Goal: Task Accomplishment & Management: Manage account settings

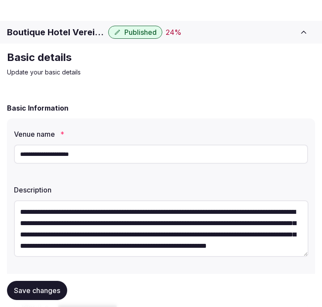
scroll to position [1011, 0]
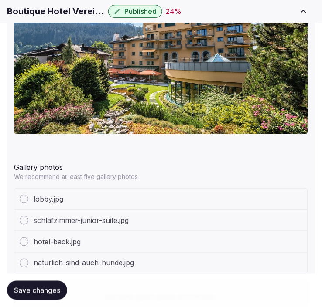
drag, startPoint x: 0, startPoint y: 0, endPoint x: 146, endPoint y: 163, distance: 218.8
click at [146, 159] on div "Gallery photos" at bounding box center [161, 166] width 294 height 14
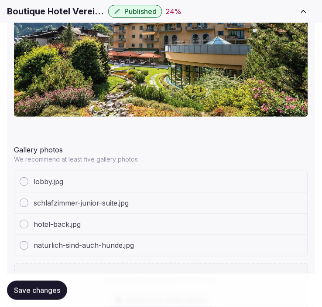
scroll to position [1059, 0]
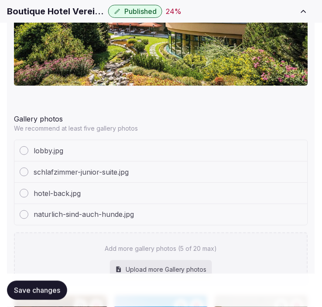
drag, startPoint x: 49, startPoint y: 290, endPoint x: 81, endPoint y: 243, distance: 56.6
click at [49, 289] on span "Save changes" at bounding box center [37, 290] width 46 height 9
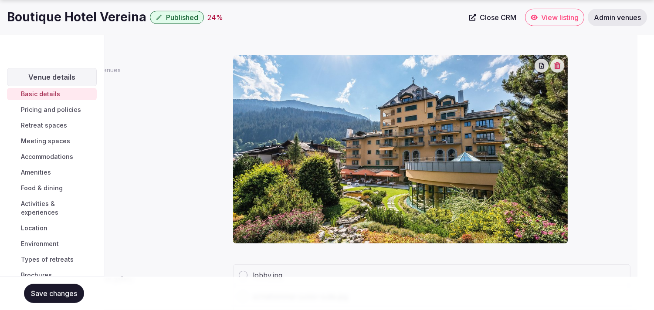
scroll to position [0, 0]
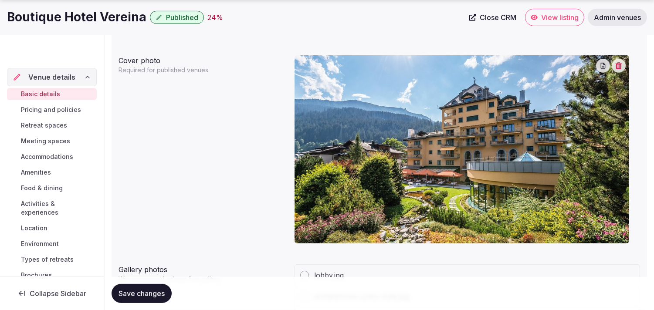
click at [56, 108] on span "Pricing and policies" at bounding box center [51, 109] width 60 height 9
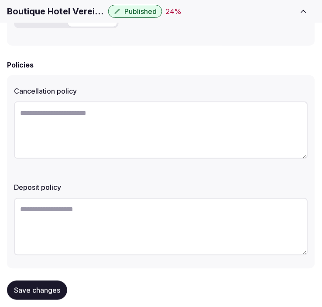
scroll to position [375, 0]
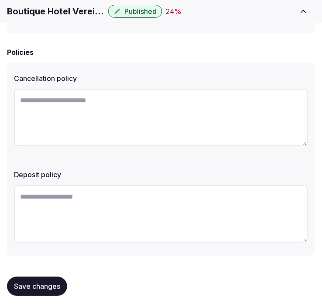
click at [230, 122] on textarea at bounding box center [161, 118] width 294 height 58
paste textarea "**********"
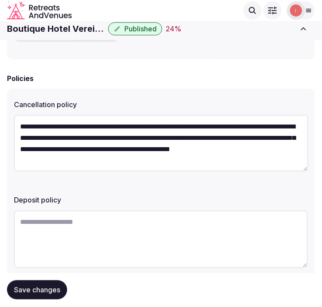
scroll to position [326, 0]
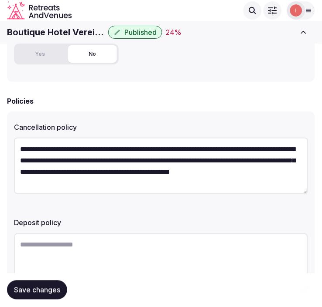
type textarea "**********"
click at [53, 295] on button "Save changes" at bounding box center [37, 290] width 60 height 19
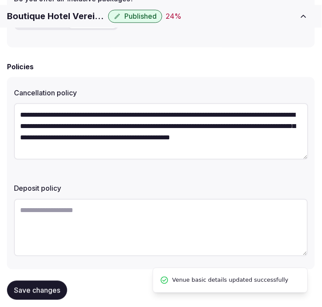
scroll to position [375, 0]
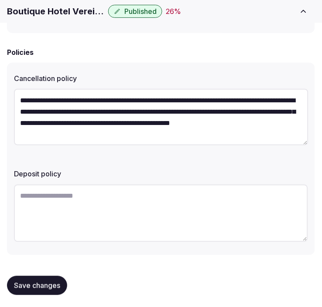
click at [54, 276] on button "Save changes" at bounding box center [37, 285] width 60 height 19
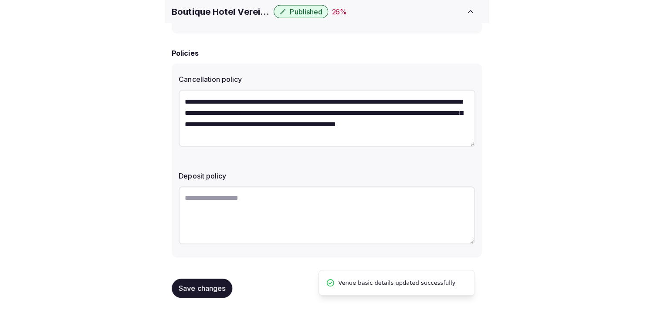
scroll to position [264, 0]
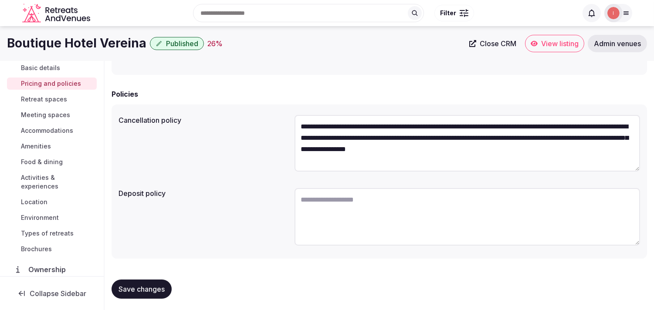
click at [43, 98] on span "Retreat spaces" at bounding box center [44, 99] width 46 height 9
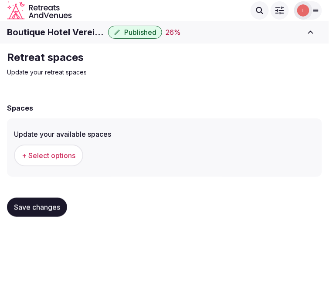
click at [156, 85] on div "Retreat spaces Update your retreat spaces Spaces Update your available spaces +…" at bounding box center [164, 137] width 329 height 187
click at [31, 153] on span "+ Select options" at bounding box center [49, 156] width 54 height 10
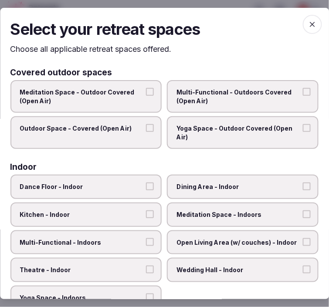
click at [200, 100] on span "Multi-Functional - Outdoors Covered (Open Air)" at bounding box center [239, 96] width 124 height 17
click at [303, 96] on button "Multi-Functional - Outdoors Covered (Open Air)" at bounding box center [307, 92] width 8 height 8
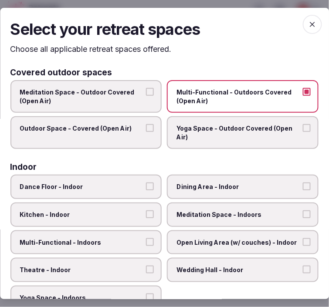
click at [210, 127] on span "Yoga Space - Outdoor Covered (Open Air)" at bounding box center [239, 132] width 124 height 17
click at [303, 127] on button "Yoga Space - Outdoor Covered (Open Air)" at bounding box center [307, 128] width 8 height 8
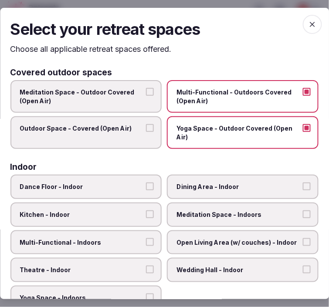
scroll to position [48, 0]
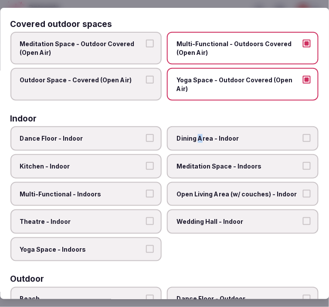
click at [195, 129] on label "Dining Area - Indoor" at bounding box center [243, 139] width 152 height 24
drag, startPoint x: 127, startPoint y: 179, endPoint x: 137, endPoint y: 176, distance: 10.9
click at [127, 182] on label "Multi-Functional - Indoors" at bounding box center [86, 194] width 152 height 24
click at [146, 190] on button "Multi-Functional - Indoors" at bounding box center [150, 194] width 8 height 8
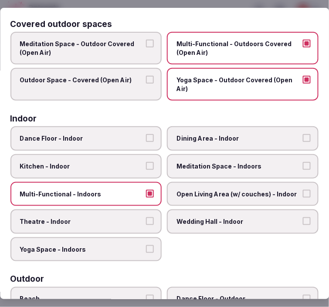
click at [193, 190] on span "Open Living Area (w/ couches) - Indoor" at bounding box center [239, 194] width 124 height 9
click at [303, 190] on button "Open Living Area (w/ couches) - Indoor" at bounding box center [307, 194] width 8 height 8
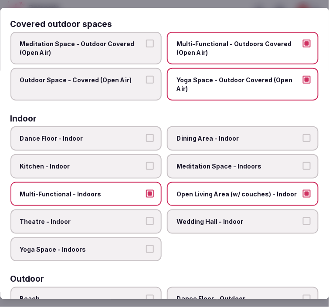
click at [212, 137] on span "Dining Area - Indoor" at bounding box center [239, 139] width 124 height 9
click at [303, 137] on button "Dining Area - Indoor" at bounding box center [307, 139] width 8 height 8
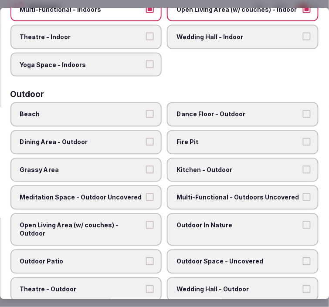
scroll to position [242, 0]
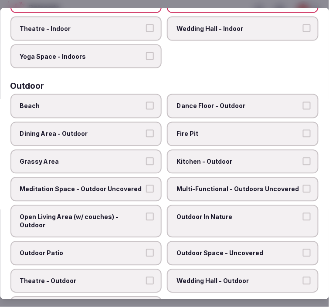
click at [207, 213] on span "Outdoor In Nature" at bounding box center [239, 217] width 124 height 9
click at [303, 213] on button "Outdoor In Nature" at bounding box center [307, 217] width 8 height 8
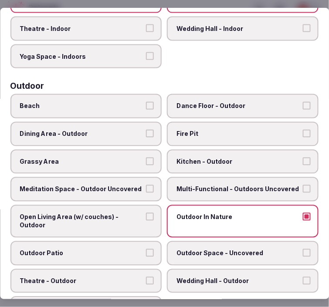
click at [114, 213] on span "Open Living Area (w/ couches) - Outdoor" at bounding box center [82, 221] width 124 height 17
click at [146, 213] on button "Open Living Area (w/ couches) - Outdoor" at bounding box center [150, 217] width 8 height 8
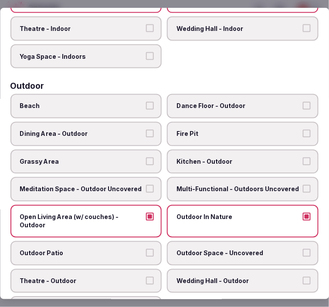
click at [110, 249] on span "Outdoor Patio" at bounding box center [82, 253] width 124 height 9
click at [146, 249] on button "Outdoor Patio" at bounding box center [150, 253] width 8 height 8
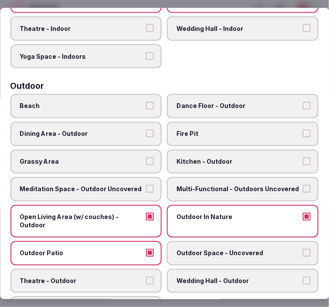
click at [240, 247] on label "Outdoor Space - Uncovered" at bounding box center [243, 253] width 152 height 24
click at [303, 249] on button "Outdoor Space - Uncovered" at bounding box center [307, 253] width 8 height 8
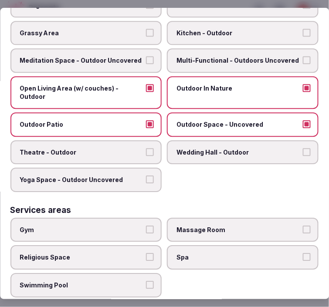
scroll to position [387, 0]
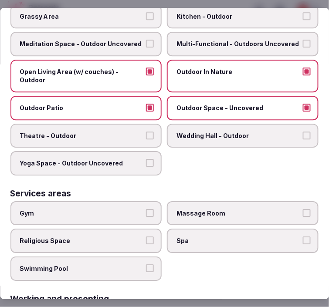
click at [209, 209] on span "Massage Room" at bounding box center [239, 213] width 124 height 9
click at [303, 209] on button "Massage Room" at bounding box center [307, 213] width 8 height 8
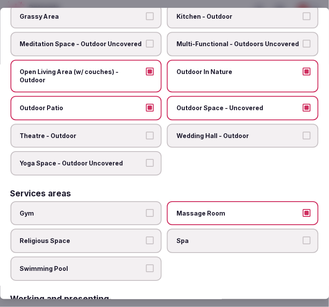
click at [223, 237] on span "Spa" at bounding box center [239, 241] width 124 height 9
click at [303, 237] on button "Spa" at bounding box center [307, 241] width 8 height 8
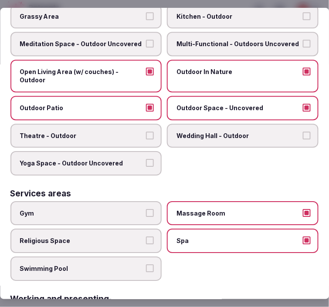
click at [94, 257] on label "Swimming Pool" at bounding box center [86, 269] width 152 height 24
click at [146, 265] on button "Swimming Pool" at bounding box center [150, 269] width 8 height 8
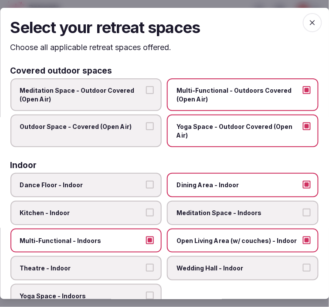
scroll to position [0, 0]
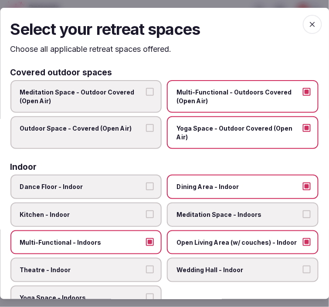
click at [308, 22] on icon "button" at bounding box center [312, 24] width 9 height 9
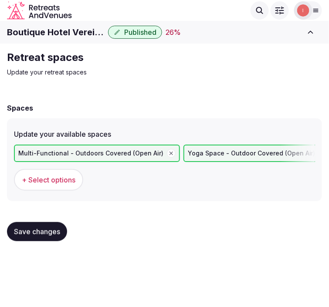
click at [45, 236] on button "Save changes" at bounding box center [37, 231] width 60 height 19
drag, startPoint x: 76, startPoint y: 178, endPoint x: 72, endPoint y: 180, distance: 4.7
click at [72, 180] on button "+ Select options" at bounding box center [48, 180] width 69 height 22
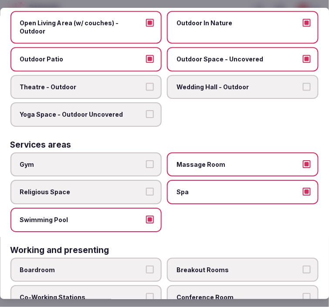
scroll to position [494, 0]
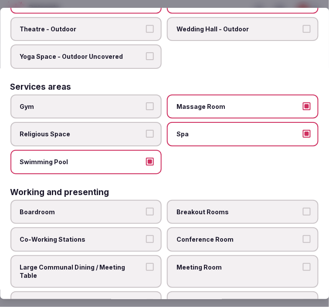
click at [146, 102] on button "Gym" at bounding box center [150, 106] width 8 height 8
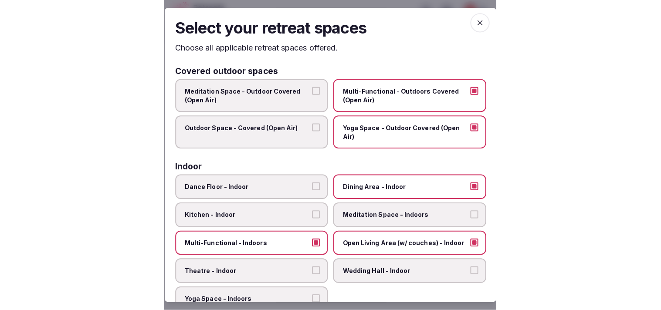
scroll to position [0, 0]
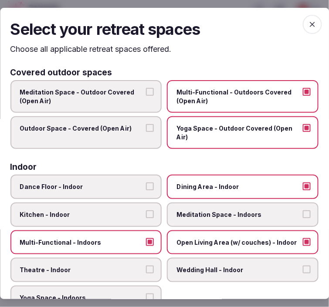
click at [303, 18] on span "button" at bounding box center [312, 24] width 19 height 19
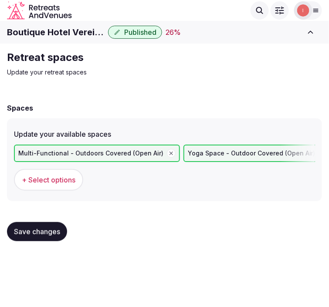
drag, startPoint x: 34, startPoint y: 229, endPoint x: 102, endPoint y: 177, distance: 85.5
click at [35, 228] on span "Save changes" at bounding box center [37, 231] width 46 height 9
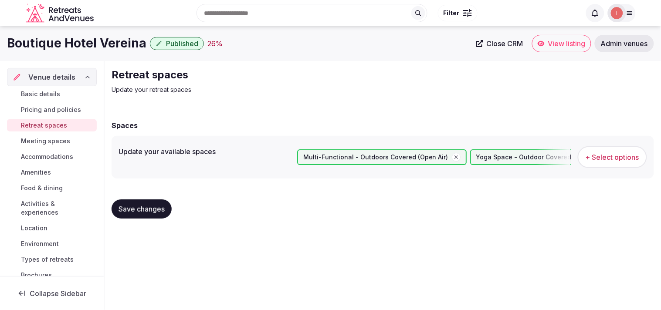
click at [44, 140] on span "Meeting spaces" at bounding box center [45, 141] width 49 height 9
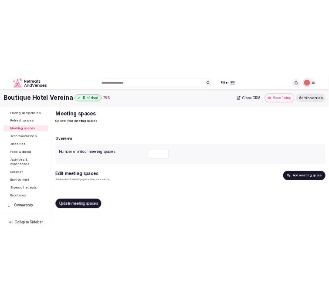
scroll to position [97, 0]
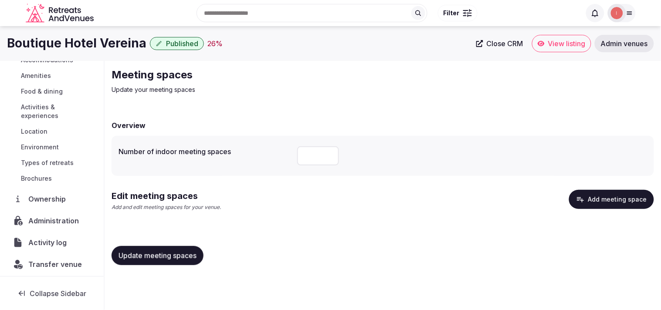
click at [302, 149] on input "number" at bounding box center [318, 155] width 42 height 19
type input "*"
click at [168, 260] on button "Update meeting spaces" at bounding box center [158, 255] width 92 height 19
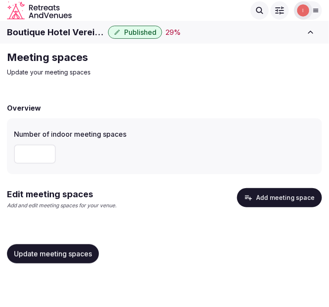
click at [301, 193] on button "Add meeting space" at bounding box center [279, 197] width 85 height 19
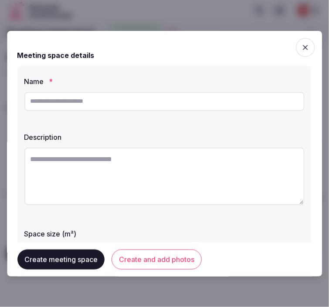
click at [136, 100] on input "text" at bounding box center [164, 101] width 280 height 19
paste input "**********"
click at [54, 99] on input "**********" at bounding box center [164, 101] width 280 height 19
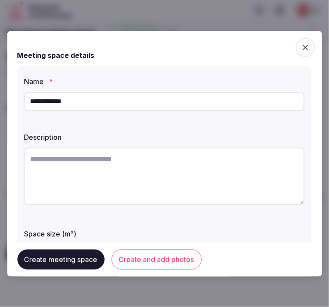
click at [54, 99] on input "**********" at bounding box center [164, 101] width 280 height 19
type input "***"
click at [177, 158] on textarea at bounding box center [164, 177] width 280 height 58
paste textarea "**********"
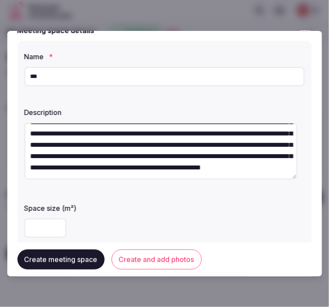
scroll to position [48, 0]
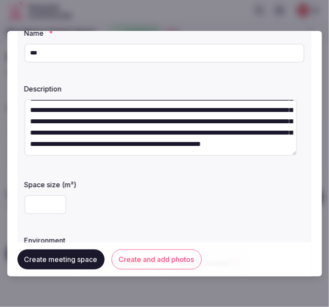
type textarea "**********"
click at [41, 195] on input "number" at bounding box center [45, 204] width 42 height 19
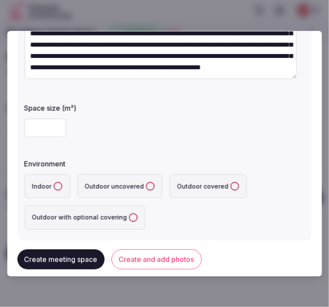
scroll to position [145, 0]
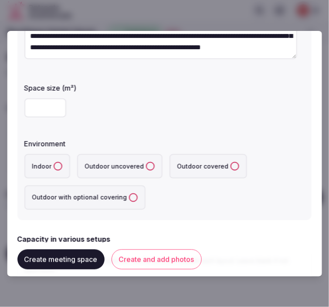
drag, startPoint x: 46, startPoint y: 108, endPoint x: 8, endPoint y: 107, distance: 38.4
click at [8, 107] on div "**********" at bounding box center [164, 154] width 315 height 246
type input "*"
type input "***"
drag, startPoint x: 54, startPoint y: 166, endPoint x: 99, endPoint y: 178, distance: 46.4
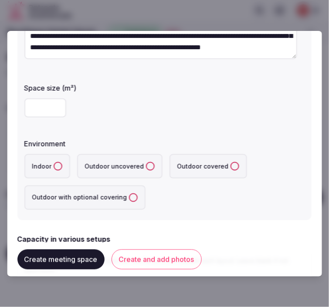
click at [60, 165] on button "Indoor" at bounding box center [58, 166] width 9 height 9
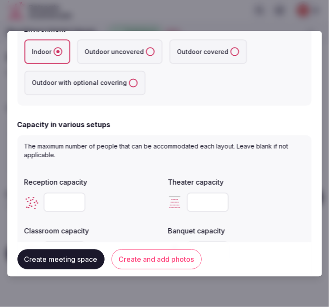
scroll to position [387, 0]
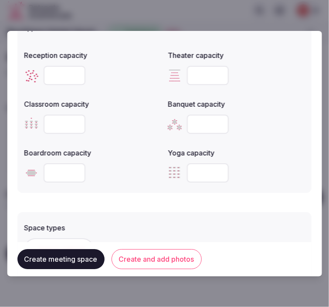
click at [62, 75] on input "number" at bounding box center [65, 75] width 42 height 19
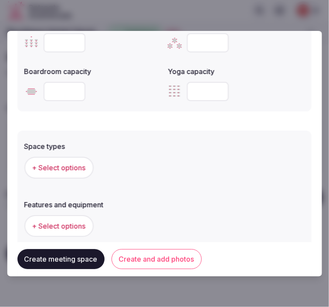
scroll to position [484, 0]
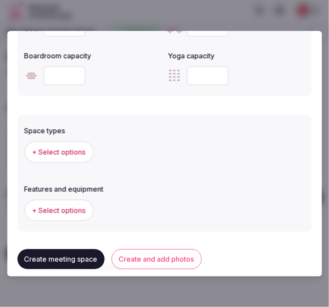
type input "**"
click at [59, 149] on span "+ Select options" at bounding box center [59, 152] width 54 height 10
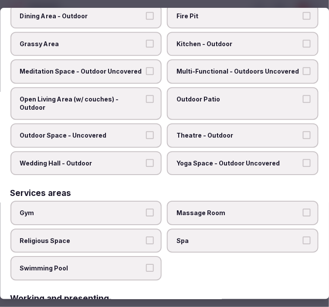
scroll to position [436, 0]
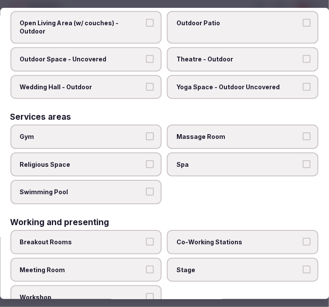
click at [212, 153] on label "Spa" at bounding box center [243, 165] width 152 height 24
click at [303, 160] on button "Spa" at bounding box center [307, 164] width 8 height 8
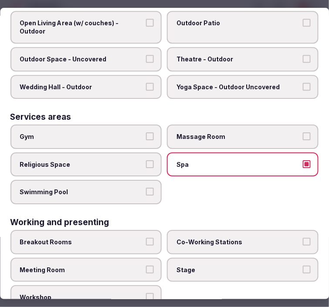
click at [221, 132] on label "Massage Room" at bounding box center [243, 137] width 152 height 24
click at [303, 132] on button "Massage Room" at bounding box center [307, 136] width 8 height 8
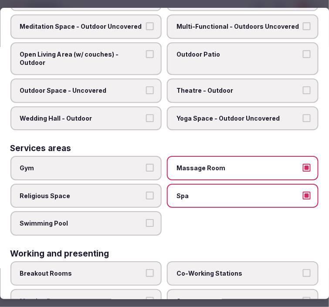
scroll to position [391, 0]
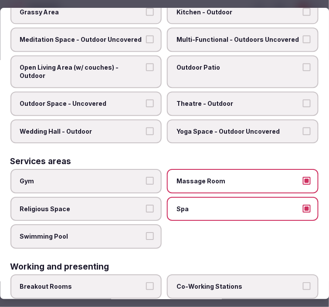
drag, startPoint x: 103, startPoint y: 234, endPoint x: 115, endPoint y: 227, distance: 13.5
click at [109, 230] on label "Swimming Pool" at bounding box center [86, 236] width 152 height 24
click at [146, 232] on button "Swimming Pool" at bounding box center [150, 236] width 8 height 8
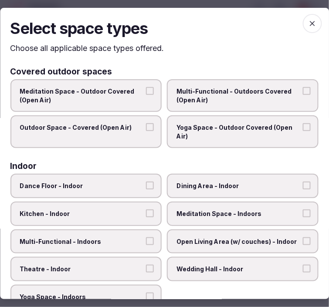
scroll to position [0, 0]
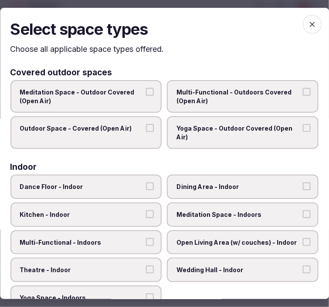
drag, startPoint x: 304, startPoint y: 25, endPoint x: 295, endPoint y: 37, distance: 14.9
click at [308, 27] on icon "button" at bounding box center [312, 24] width 9 height 9
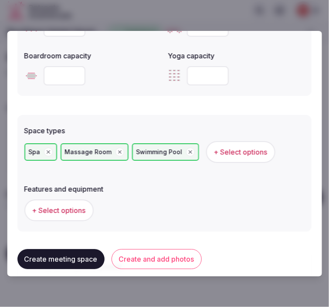
click at [62, 207] on span "+ Select options" at bounding box center [59, 211] width 54 height 10
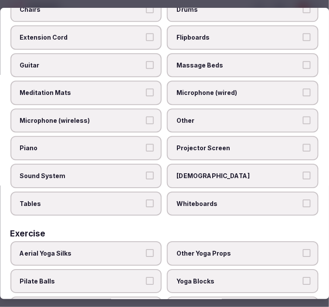
scroll to position [322, 0]
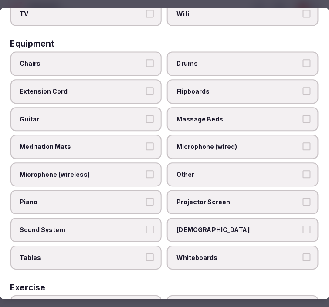
click at [220, 163] on label "Other" at bounding box center [243, 175] width 152 height 24
click at [303, 170] on button "Other" at bounding box center [307, 174] width 8 height 8
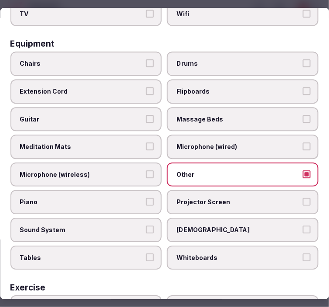
click at [238, 115] on span "Massage Beds" at bounding box center [239, 119] width 124 height 9
click at [303, 115] on button "Massage Beds" at bounding box center [307, 119] width 8 height 8
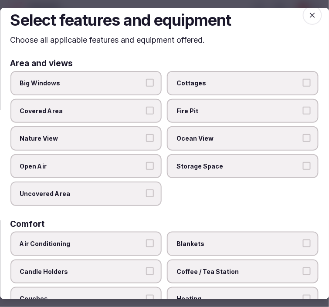
scroll to position [0, 0]
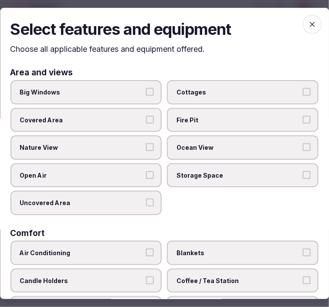
click at [306, 31] on span "button" at bounding box center [312, 24] width 19 height 19
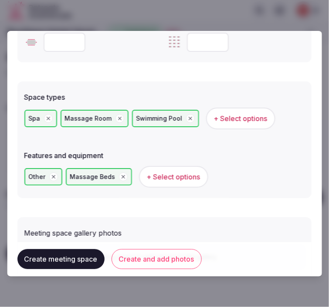
scroll to position [568, 0]
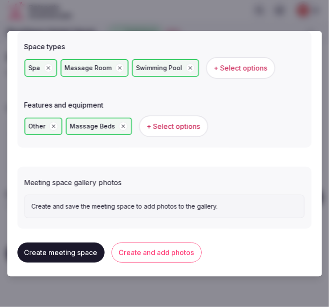
click at [153, 245] on button "Create and add photos" at bounding box center [157, 253] width 90 height 20
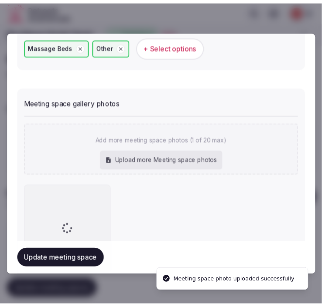
scroll to position [696, 0]
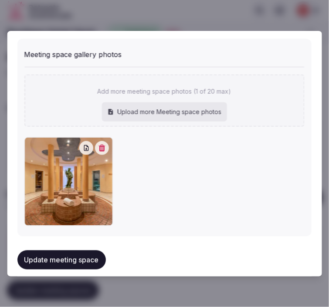
click at [102, 255] on button "Update meeting space" at bounding box center [61, 260] width 88 height 19
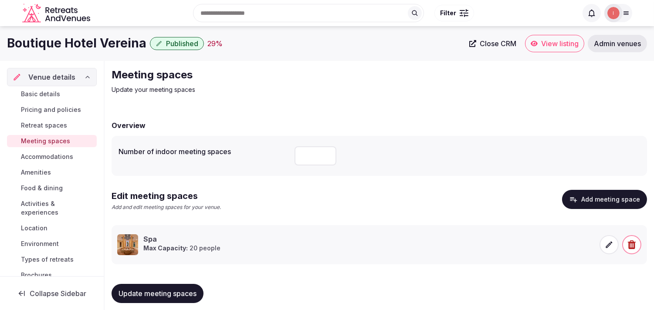
click at [42, 158] on span "Accommodations" at bounding box center [47, 157] width 52 height 9
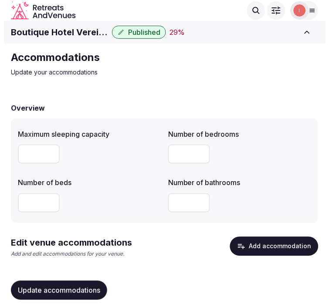
scroll to position [19, 0]
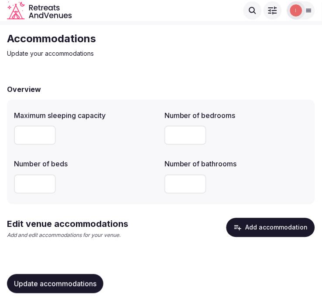
click at [126, 199] on div "Maximum sleeping capacity Number of bedrooms ** Number of beds Number of bathro…" at bounding box center [161, 152] width 308 height 105
click at [275, 224] on button "Add accommodation" at bounding box center [270, 227] width 88 height 19
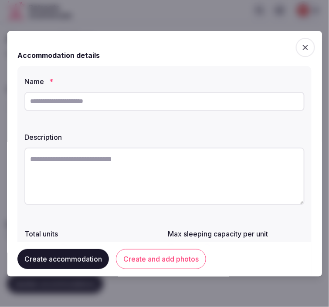
click at [176, 106] on input "text" at bounding box center [164, 101] width 280 height 19
paste input "**********"
type input "**********"
drag, startPoint x: 221, startPoint y: 159, endPoint x: 218, endPoint y: 163, distance: 5.2
click at [218, 163] on textarea at bounding box center [164, 177] width 280 height 58
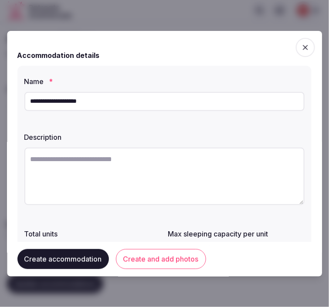
paste textarea "**********"
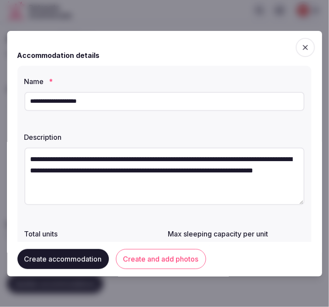
scroll to position [5, 0]
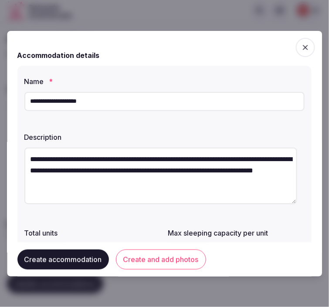
type textarea "**********"
click at [60, 102] on input "**********" at bounding box center [164, 101] width 280 height 19
click at [83, 101] on input "**********" at bounding box center [164, 101] width 280 height 19
click at [82, 99] on input "**********" at bounding box center [164, 101] width 280 height 19
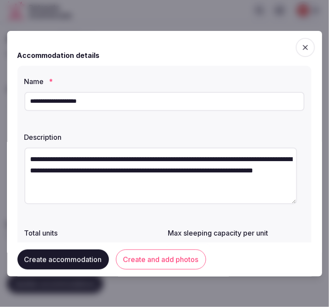
click at [44, 100] on input "**********" at bounding box center [164, 101] width 280 height 19
type input "**********"
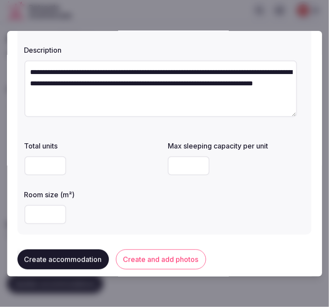
scroll to position [145, 0]
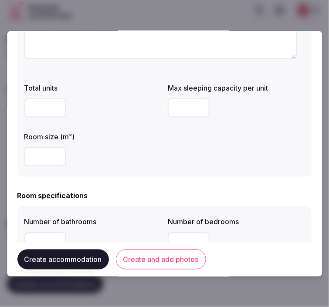
click at [31, 109] on input "number" at bounding box center [45, 107] width 42 height 19
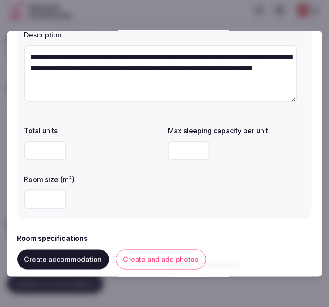
click at [180, 102] on textarea "**********" at bounding box center [160, 73] width 273 height 57
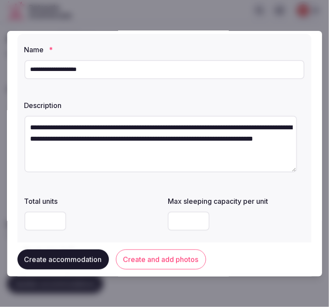
scroll to position [48, 0]
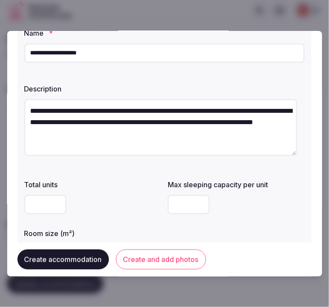
click at [176, 202] on input "number" at bounding box center [189, 204] width 42 height 19
type input "*"
click at [89, 217] on div at bounding box center [92, 205] width 137 height 26
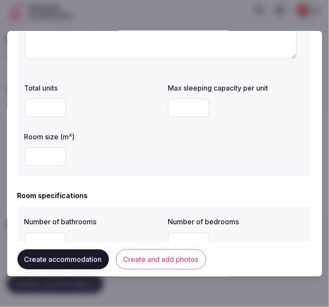
click at [44, 153] on input "number" at bounding box center [45, 156] width 42 height 19
type input "**"
click at [149, 155] on div "**" at bounding box center [92, 156] width 137 height 19
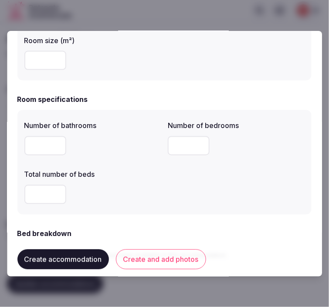
scroll to position [242, 0]
click at [44, 146] on input "number" at bounding box center [45, 145] width 42 height 19
type input "*"
click at [174, 142] on input "number" at bounding box center [189, 145] width 42 height 19
type input "*"
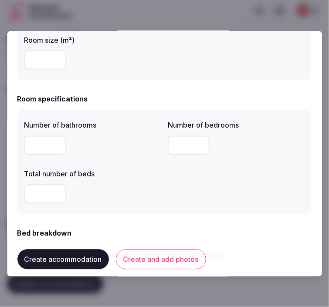
click at [47, 194] on input "number" at bounding box center [45, 194] width 42 height 19
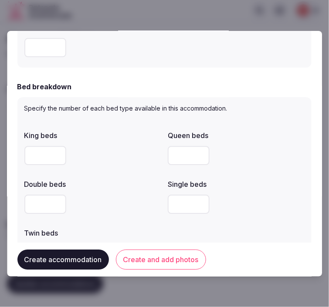
scroll to position [436, 0]
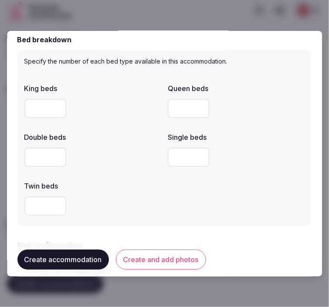
type input "*"
click at [42, 160] on input "number" at bounding box center [45, 157] width 42 height 19
type input "*"
click at [134, 179] on div "Twin beds" at bounding box center [92, 183] width 137 height 12
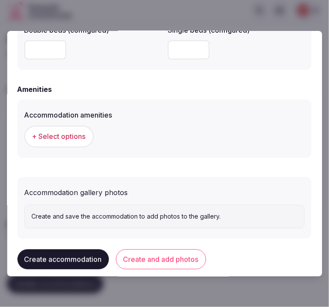
scroll to position [835, 0]
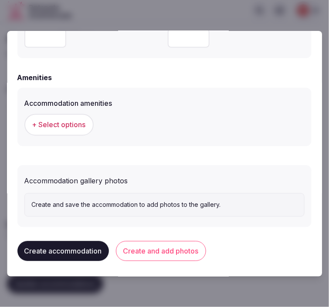
click at [77, 120] on span "+ Select options" at bounding box center [59, 125] width 54 height 10
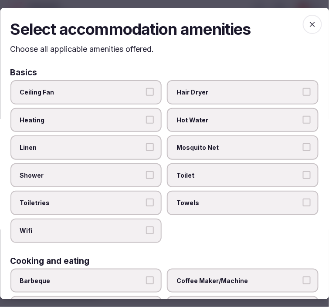
click at [121, 155] on label "Linen" at bounding box center [86, 148] width 152 height 24
click at [146, 151] on button "Linen" at bounding box center [150, 147] width 8 height 8
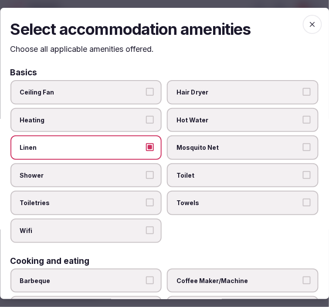
click at [123, 173] on span "Shower" at bounding box center [82, 175] width 124 height 9
click at [146, 173] on button "Shower" at bounding box center [150, 175] width 8 height 8
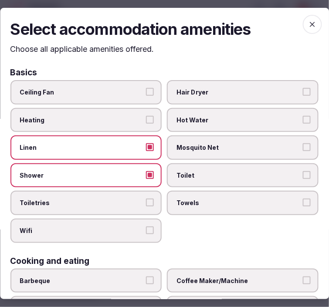
drag, startPoint x: 122, startPoint y: 203, endPoint x: 124, endPoint y: 210, distance: 7.6
click at [122, 204] on label "Toiletries" at bounding box center [86, 203] width 152 height 24
click at [146, 204] on button "Toiletries" at bounding box center [150, 203] width 8 height 8
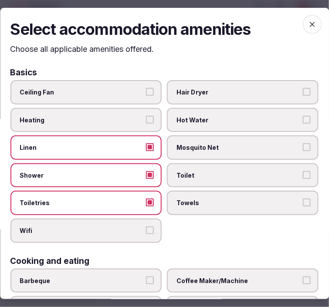
click at [123, 219] on label "Wifi" at bounding box center [86, 231] width 152 height 24
click at [146, 227] on button "Wifi" at bounding box center [150, 231] width 8 height 8
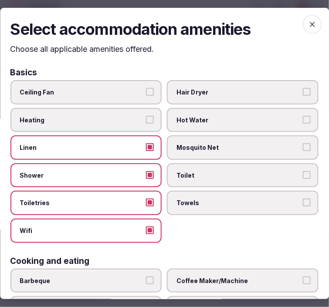
drag, startPoint x: 185, startPoint y: 206, endPoint x: 190, endPoint y: 173, distance: 33.0
click at [184, 205] on label "Towels" at bounding box center [243, 203] width 152 height 24
click at [303, 205] on button "Towels" at bounding box center [307, 203] width 8 height 8
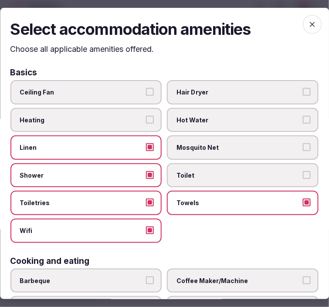
click at [190, 173] on span "Toilet" at bounding box center [239, 175] width 124 height 9
click at [303, 173] on button "Toilet" at bounding box center [307, 175] width 8 height 8
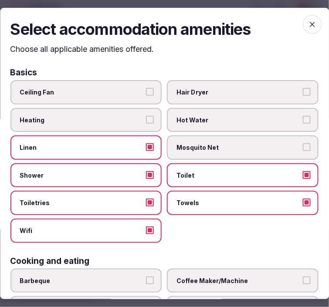
scroll to position [97, 0]
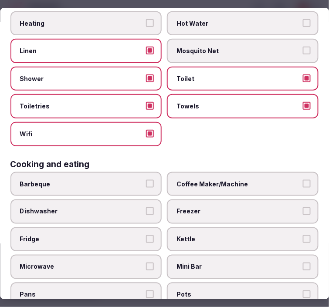
click at [238, 180] on span "Coffee Maker/Machine" at bounding box center [239, 184] width 124 height 9
click at [303, 180] on button "Coffee Maker/Machine" at bounding box center [307, 184] width 8 height 8
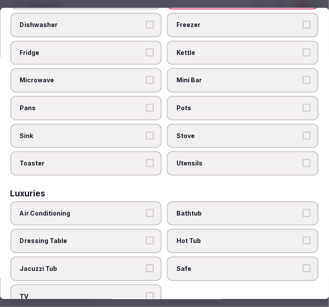
scroll to position [339, 0]
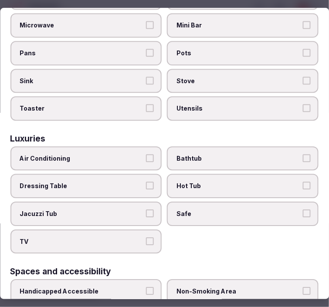
drag, startPoint x: 219, startPoint y: 205, endPoint x: 145, endPoint y: 223, distance: 76.2
click at [207, 207] on label "Safe" at bounding box center [243, 214] width 152 height 24
click at [303, 210] on button "Safe" at bounding box center [307, 214] width 8 height 8
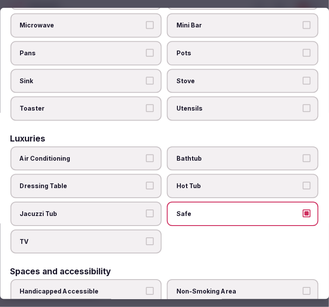
drag, startPoint x: 145, startPoint y: 227, endPoint x: 145, endPoint y: 220, distance: 7.0
click at [146, 238] on button "TV" at bounding box center [150, 242] width 8 height 8
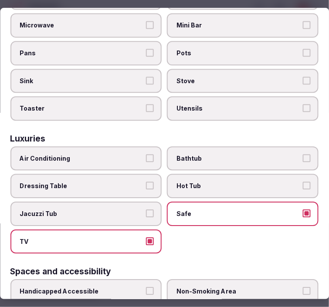
click at [150, 154] on button "Air Conditioning" at bounding box center [150, 158] width 8 height 8
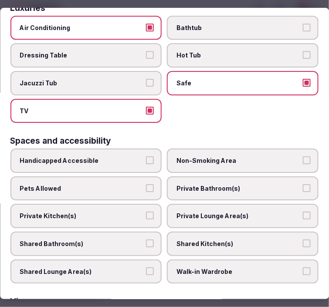
scroll to position [484, 0]
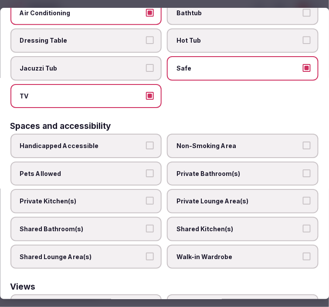
click at [224, 162] on label "Private Bathroom(s)" at bounding box center [243, 174] width 152 height 24
click at [303, 170] on button "Private Bathroom(s)" at bounding box center [307, 174] width 8 height 8
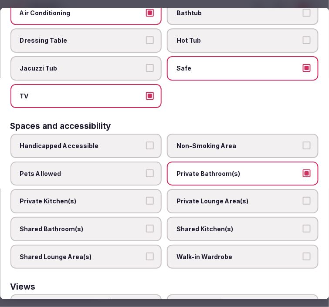
click at [255, 189] on label "Private Lounge Area(s)" at bounding box center [243, 201] width 152 height 24
click at [303, 197] on button "Private Lounge Area(s)" at bounding box center [307, 201] width 8 height 8
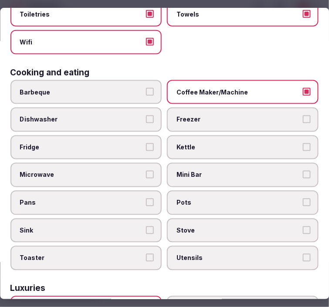
scroll to position [0, 0]
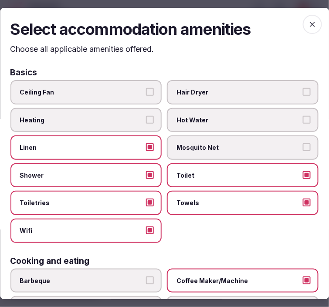
click at [308, 20] on icon "button" at bounding box center [312, 24] width 9 height 9
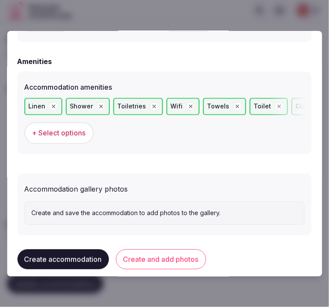
scroll to position [859, 0]
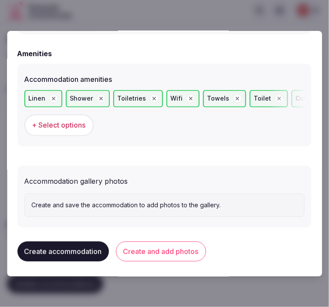
click at [162, 243] on button "Create and add photos" at bounding box center [161, 252] width 90 height 20
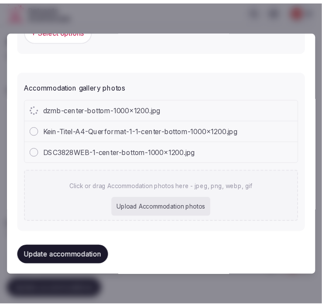
scroll to position [957, 0]
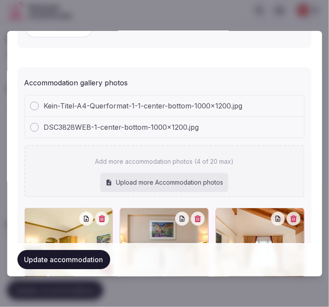
click at [89, 259] on button "Update accommodation" at bounding box center [63, 260] width 93 height 19
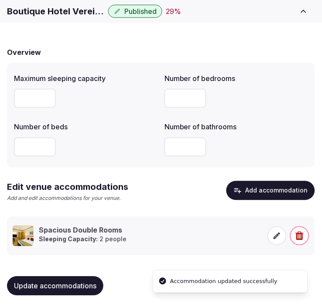
scroll to position [58, 0]
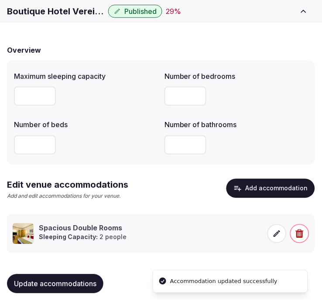
click at [68, 279] on button "Update accommodations" at bounding box center [55, 284] width 96 height 19
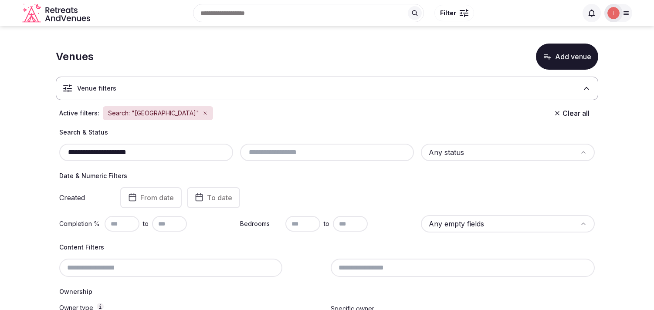
scroll to position [176, 0]
